Goal: Task Accomplishment & Management: Manage account settings

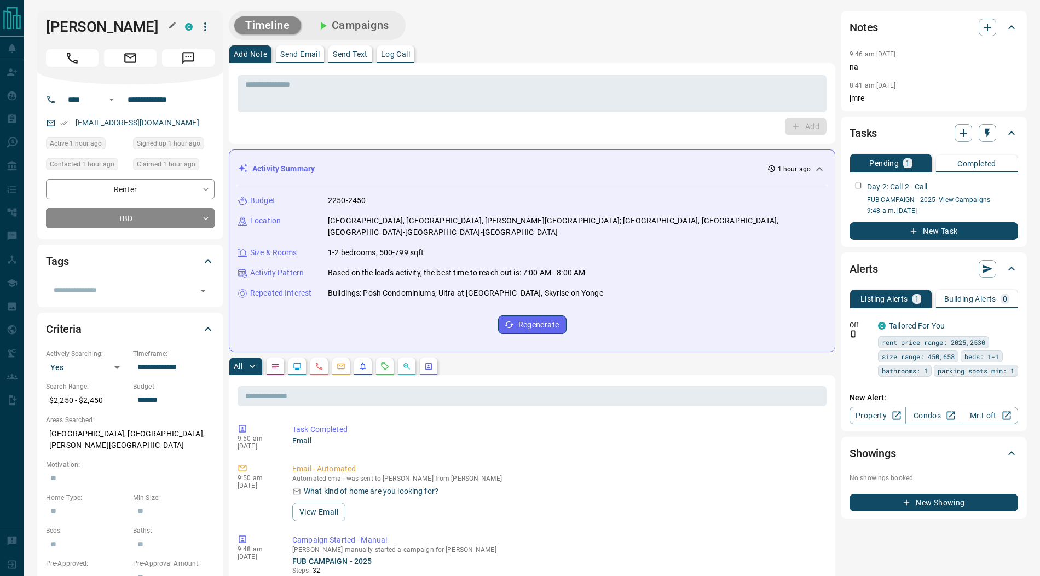
drag, startPoint x: 155, startPoint y: 32, endPoint x: 49, endPoint y: 32, distance: 106.8
click at [49, 32] on h1 "[PERSON_NAME]" at bounding box center [107, 27] width 123 height 18
copy h1 "[PERSON_NAME]"
click at [204, 27] on icon "button" at bounding box center [205, 26] width 2 height 9
click at [183, 42] on li "Reassign Lead" at bounding box center [183, 49] width 65 height 16
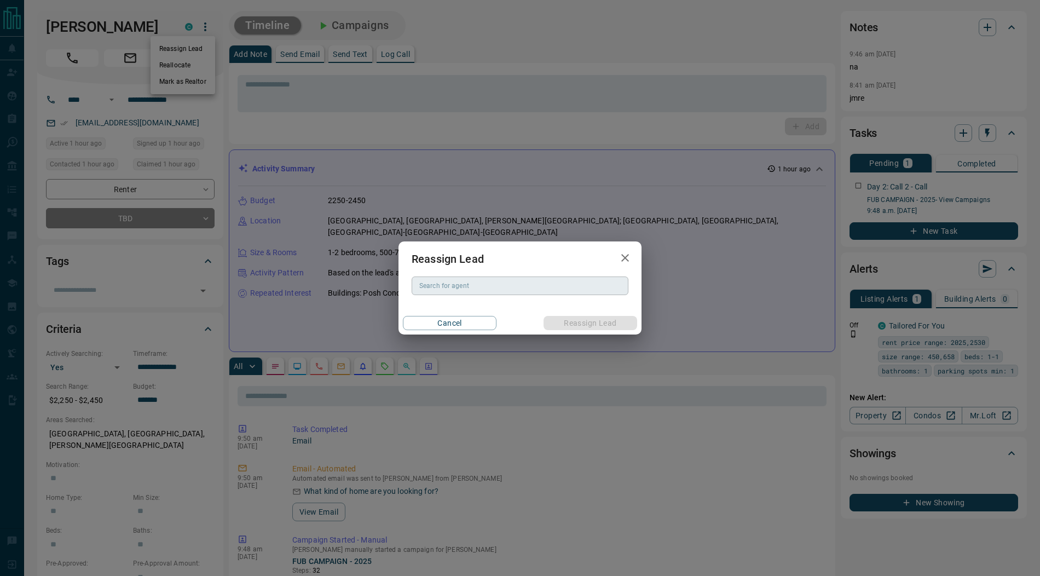
click at [436, 287] on div "Search for agent Search for agent" at bounding box center [520, 285] width 217 height 19
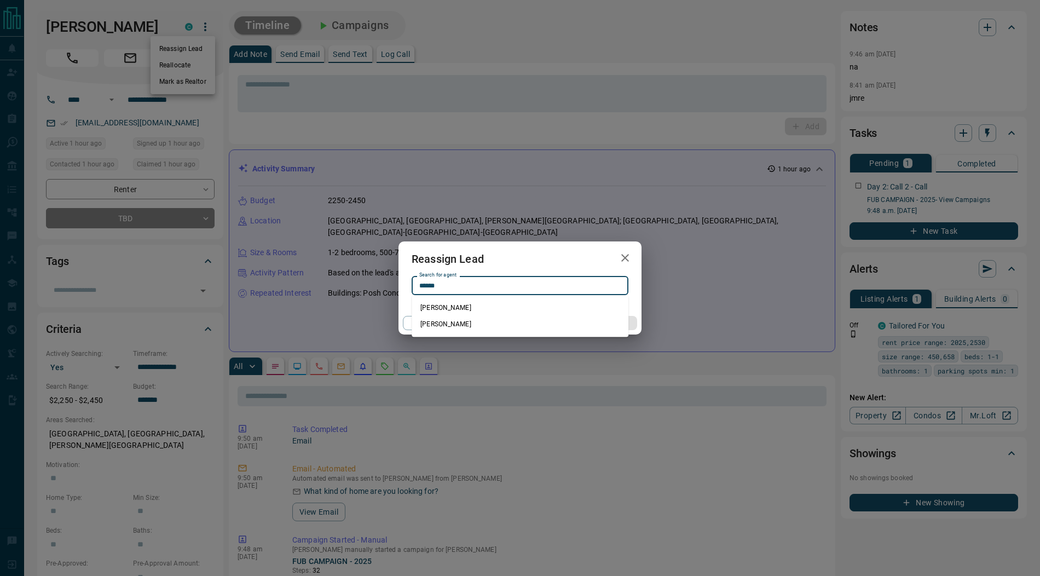
click at [460, 309] on li "[PERSON_NAME]" at bounding box center [520, 307] width 217 height 16
type input "**********"
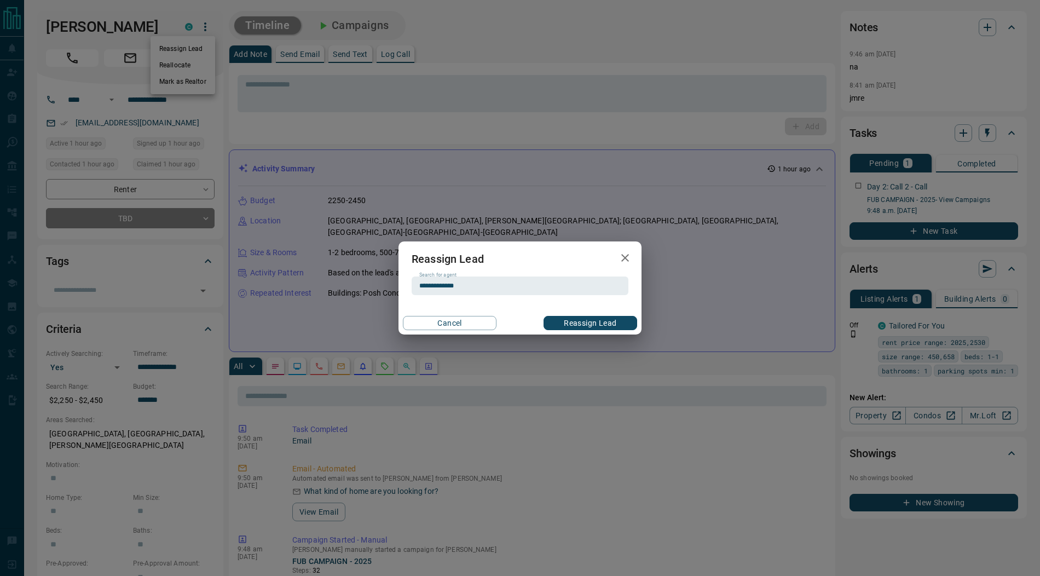
click at [597, 324] on button "Reassign Lead" at bounding box center [591, 323] width 94 height 14
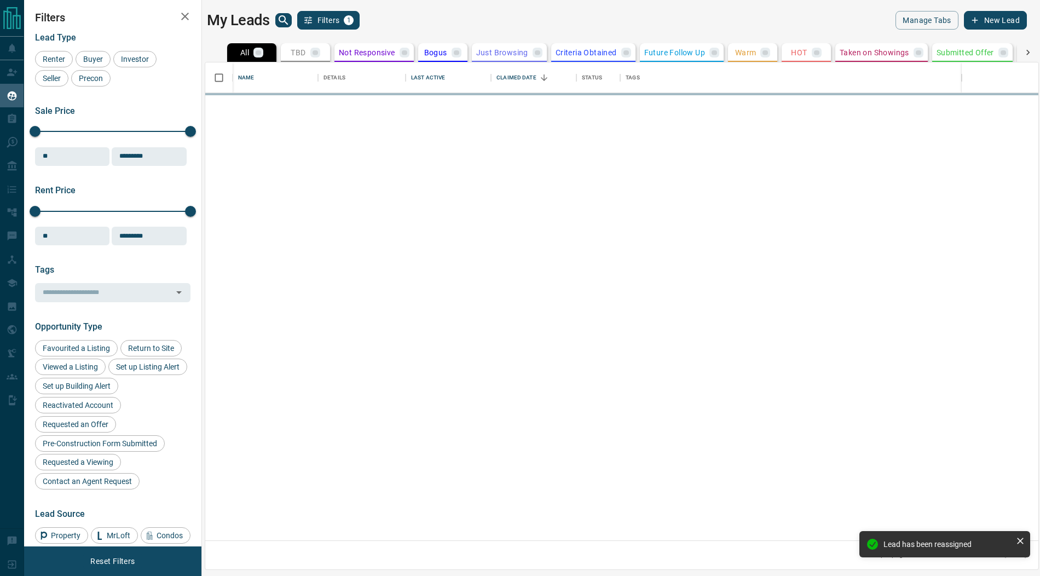
scroll to position [479, 833]
